Goal: Task Accomplishment & Management: Complete application form

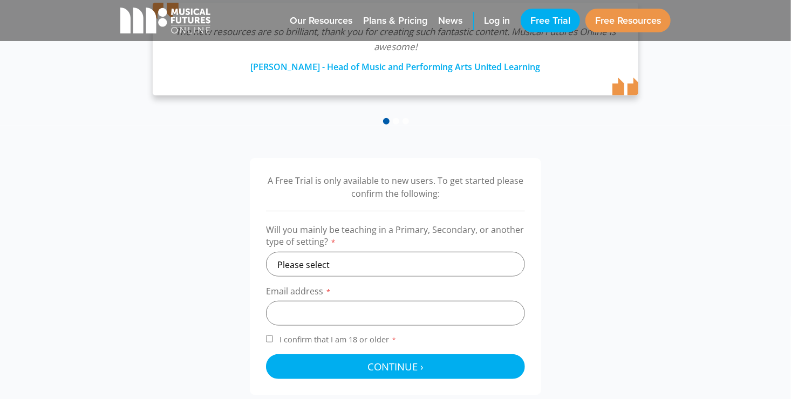
scroll to position [270, 0]
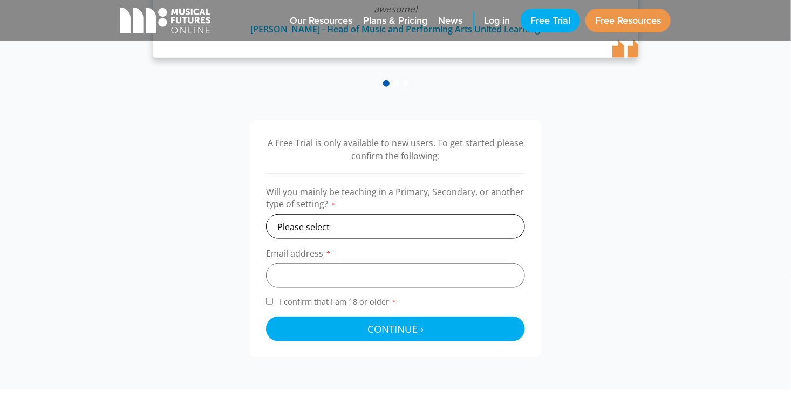
click at [377, 222] on select "Please select Primary Secondary Other" at bounding box center [395, 226] width 259 height 25
select select "secondary"
click at [266, 214] on select "Please select Primary Secondary Other" at bounding box center [395, 226] width 259 height 25
click at [302, 281] on input "email" at bounding box center [395, 275] width 259 height 25
type input "[EMAIL_ADDRESS][DOMAIN_NAME]"
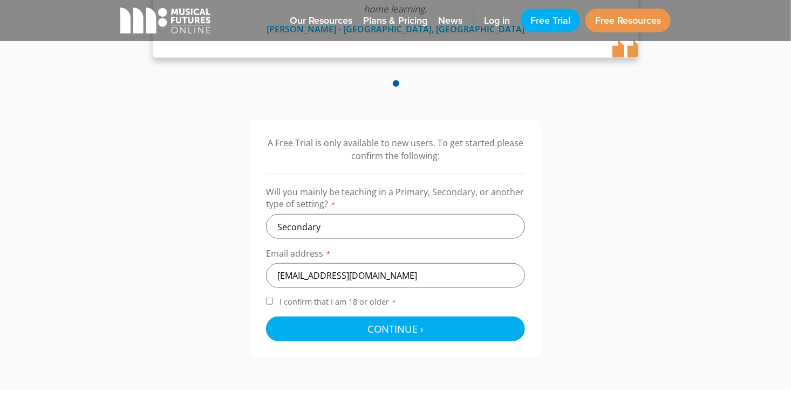
click at [269, 303] on input "I confirm that I am 18 or older *" at bounding box center [269, 301] width 7 height 7
checkbox input "true"
click at [364, 349] on div "A Free Trial is only available to new users. To get started please confirm the …" at bounding box center [395, 238] width 291 height 237
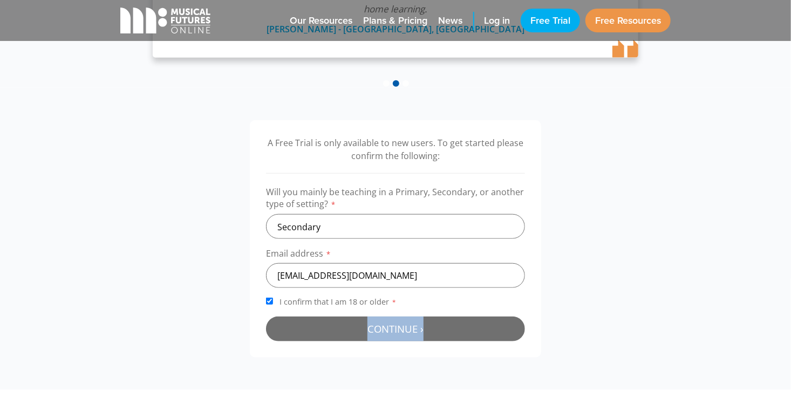
drag, startPoint x: 364, startPoint y: 347, endPoint x: 362, endPoint y: 337, distance: 10.5
click at [362, 337] on div "A Free Trial is only available to new users. To get started please confirm the …" at bounding box center [395, 238] width 291 height 237
click at [362, 337] on button "Continue › Checking your details..." at bounding box center [395, 329] width 259 height 25
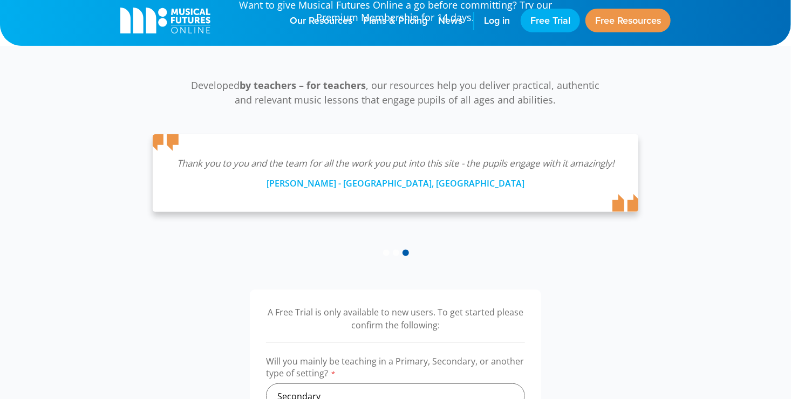
scroll to position [0, 0]
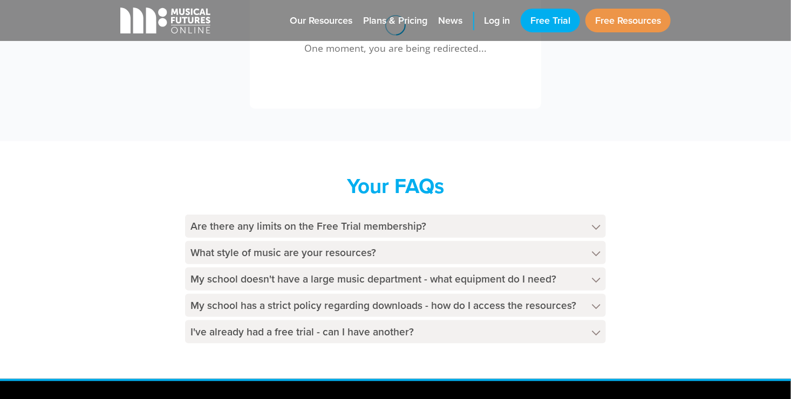
scroll to position [449, 0]
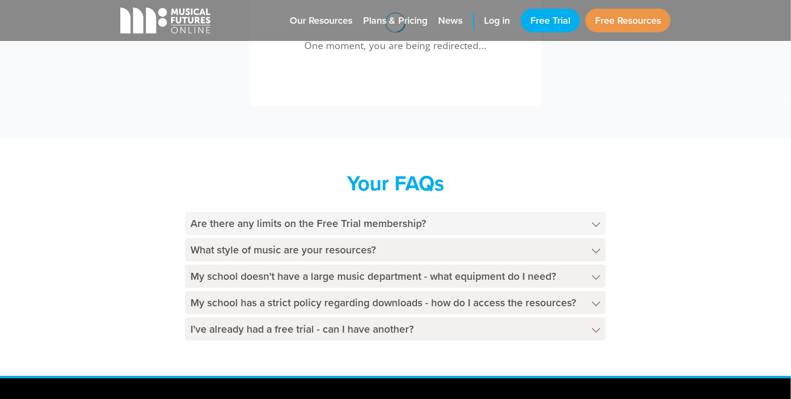
click at [593, 226] on icon at bounding box center [596, 224] width 9 height 5
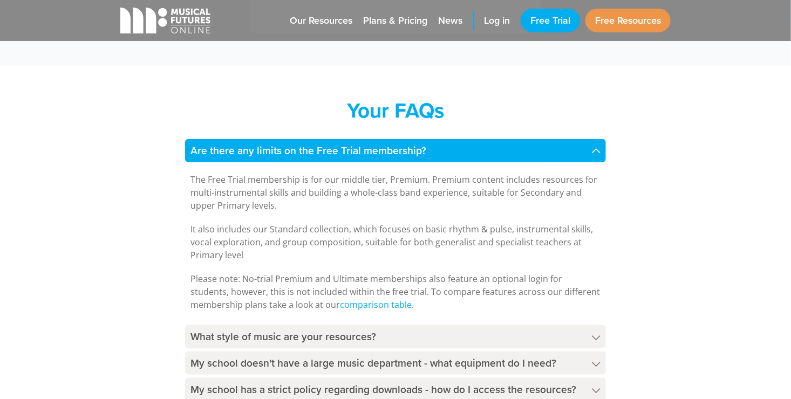
scroll to position [523, 0]
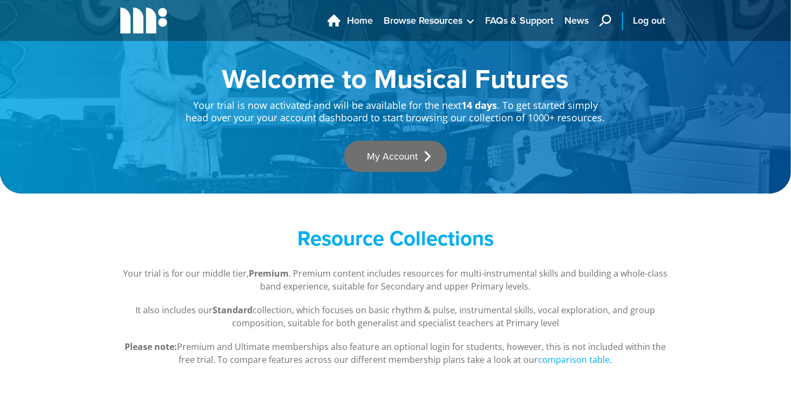
click at [400, 158] on link "My Account" at bounding box center [395, 156] width 103 height 31
